Goal: Information Seeking & Learning: Learn about a topic

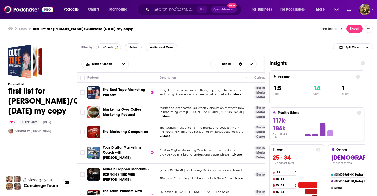
click at [131, 48] on span "Active" at bounding box center [133, 47] width 8 height 3
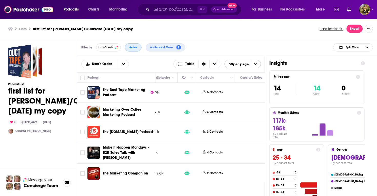
scroll to position [0, 257]
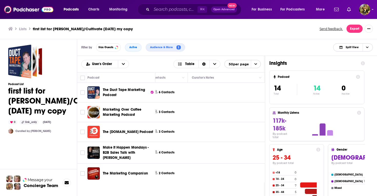
click at [369, 49] on span "Choose View" at bounding box center [366, 48] width 9 height 8
click at [349, 66] on span "Podcast Only" at bounding box center [355, 64] width 25 height 3
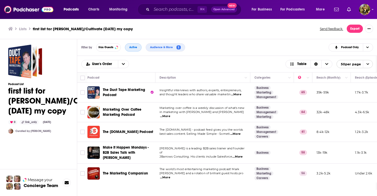
click at [132, 48] on span "Active" at bounding box center [133, 47] width 8 height 3
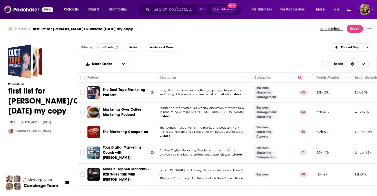
click at [353, 65] on icon "Sort Direction" at bounding box center [352, 64] width 3 height 4
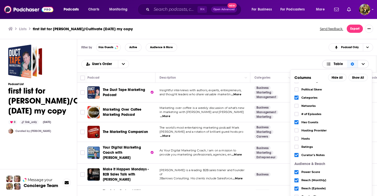
scroll to position [63, 0]
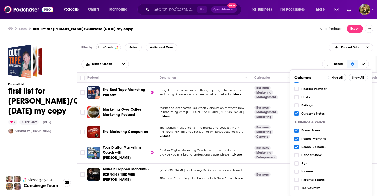
click at [241, 66] on div "User's Order Table Columns Hide All Show All Podcast Details Description Create…" at bounding box center [226, 64] width 291 height 8
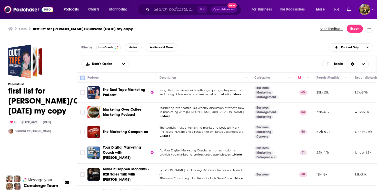
click at [83, 77] on input "Toggle select all" at bounding box center [82, 78] width 5 height 5
checkbox input "true"
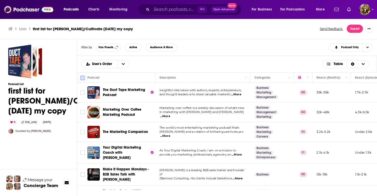
checkbox input "true"
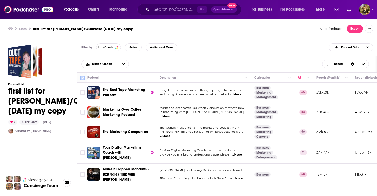
checkbox input "true"
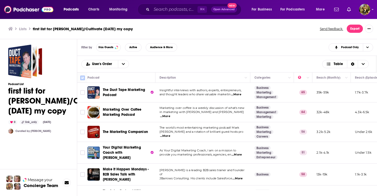
checkbox input "true"
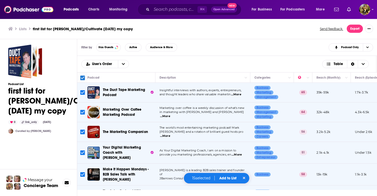
click at [83, 77] on input "Toggle select all" at bounding box center [82, 78] width 5 height 5
checkbox input "false"
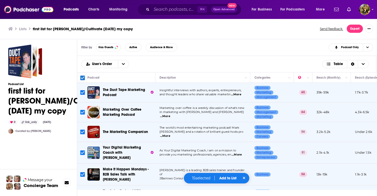
checkbox input "false"
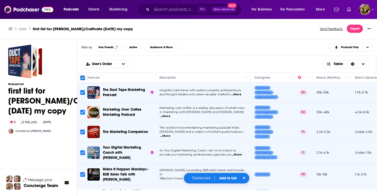
checkbox input "false"
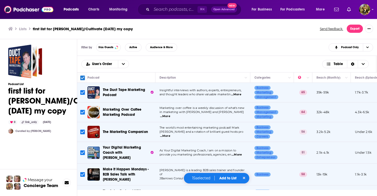
checkbox input "false"
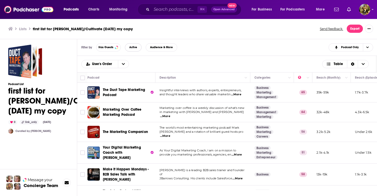
click at [134, 50] on button "Active" at bounding box center [133, 47] width 17 height 8
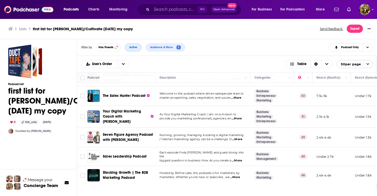
scroll to position [0, 0]
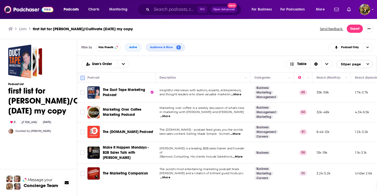
click at [83, 77] on input "Toggle select all" at bounding box center [82, 78] width 5 height 5
checkbox input "true"
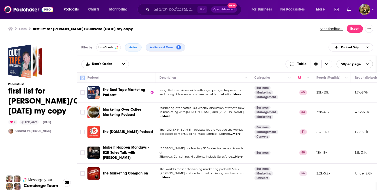
checkbox input "true"
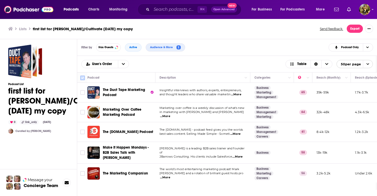
checkbox input "true"
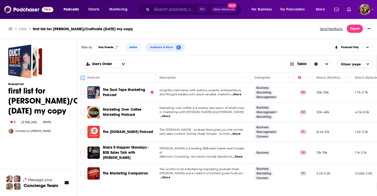
checkbox input "true"
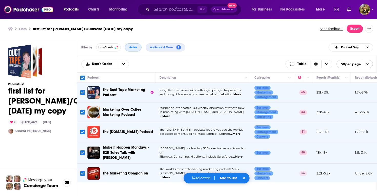
click at [136, 48] on span "Active" at bounding box center [133, 47] width 8 height 3
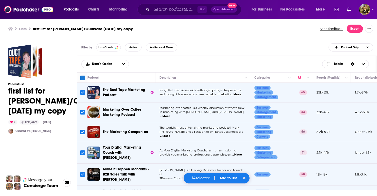
click at [82, 78] on input "Toggle select all" at bounding box center [82, 78] width 5 height 5
checkbox input "true"
click at [83, 76] on input "Toggle select all" at bounding box center [82, 78] width 5 height 5
checkbox input "false"
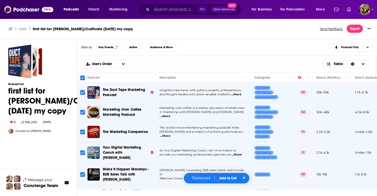
checkbox input "false"
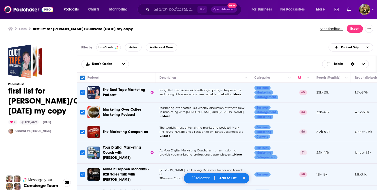
checkbox input "false"
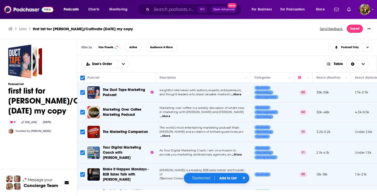
checkbox input "false"
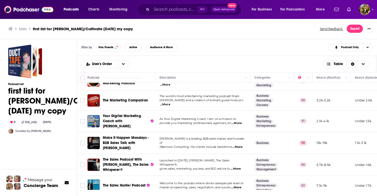
scroll to position [33, 0]
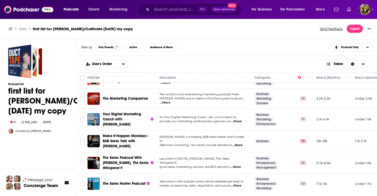
click at [134, 46] on span "Active" at bounding box center [133, 47] width 8 height 3
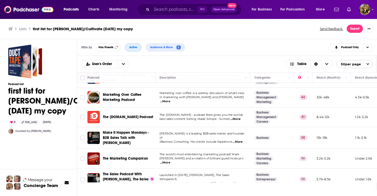
scroll to position [0, 0]
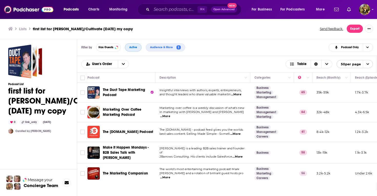
click at [134, 45] on button "Active" at bounding box center [133, 47] width 17 height 8
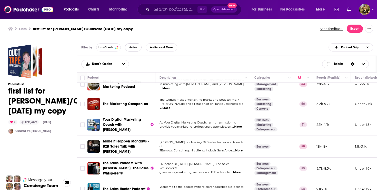
scroll to position [19, 0]
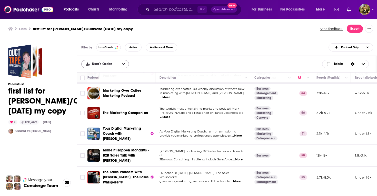
click at [123, 67] on button "open menu" at bounding box center [123, 64] width 11 height 8
click at [104, 82] on span "Alphabetical" at bounding box center [108, 81] width 33 height 3
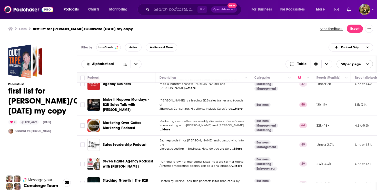
scroll to position [0, 0]
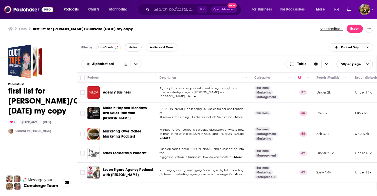
click at [135, 46] on span "Active" at bounding box center [133, 47] width 8 height 3
click at [129, 48] on button "Active" at bounding box center [133, 47] width 17 height 8
click at [134, 63] on icon "open menu" at bounding box center [135, 64] width 3 height 4
click at [176, 65] on div "Alphabetical User's Order Alphabetical Power Score Table 50 per page" at bounding box center [226, 64] width 291 height 8
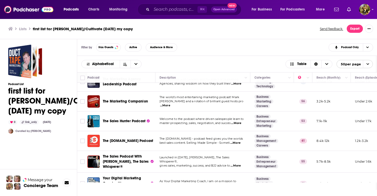
scroll to position [197, 0]
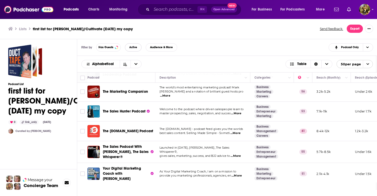
click at [129, 49] on span "Active" at bounding box center [133, 47] width 8 height 3
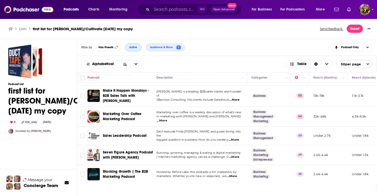
scroll to position [0, 3]
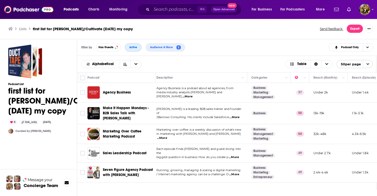
click at [134, 49] on span "Active" at bounding box center [133, 47] width 8 height 3
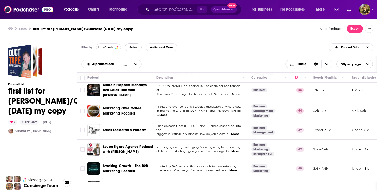
scroll to position [24, 3]
click at [134, 49] on button "Active" at bounding box center [133, 47] width 17 height 8
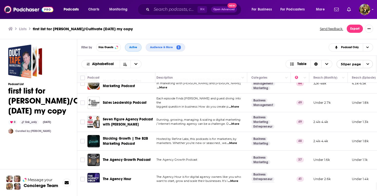
scroll to position [46, 3]
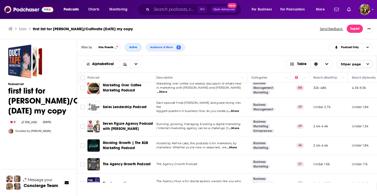
click at [134, 47] on span "Active" at bounding box center [133, 47] width 8 height 3
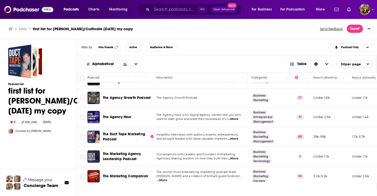
scroll to position [114, 3]
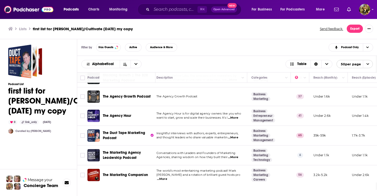
click at [114, 153] on span "The Marketing Agency Leadership Podcast" at bounding box center [122, 154] width 38 height 9
